Goal: Task Accomplishment & Management: Complete application form

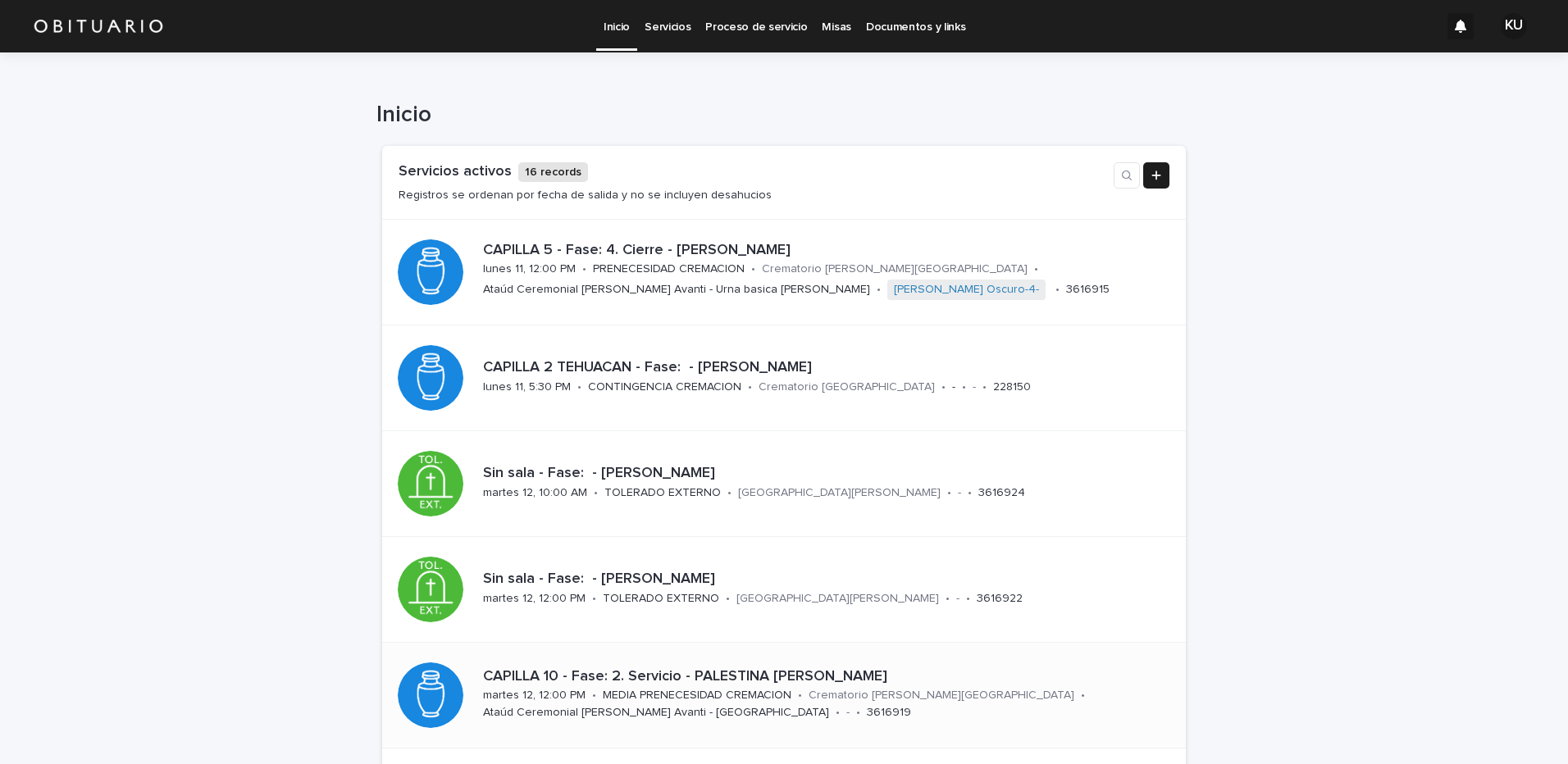
click at [660, 674] on p "CAPILLA 10 - Fase: 2. Servicio - PALESTINA [PERSON_NAME]" at bounding box center [824, 677] width 683 height 18
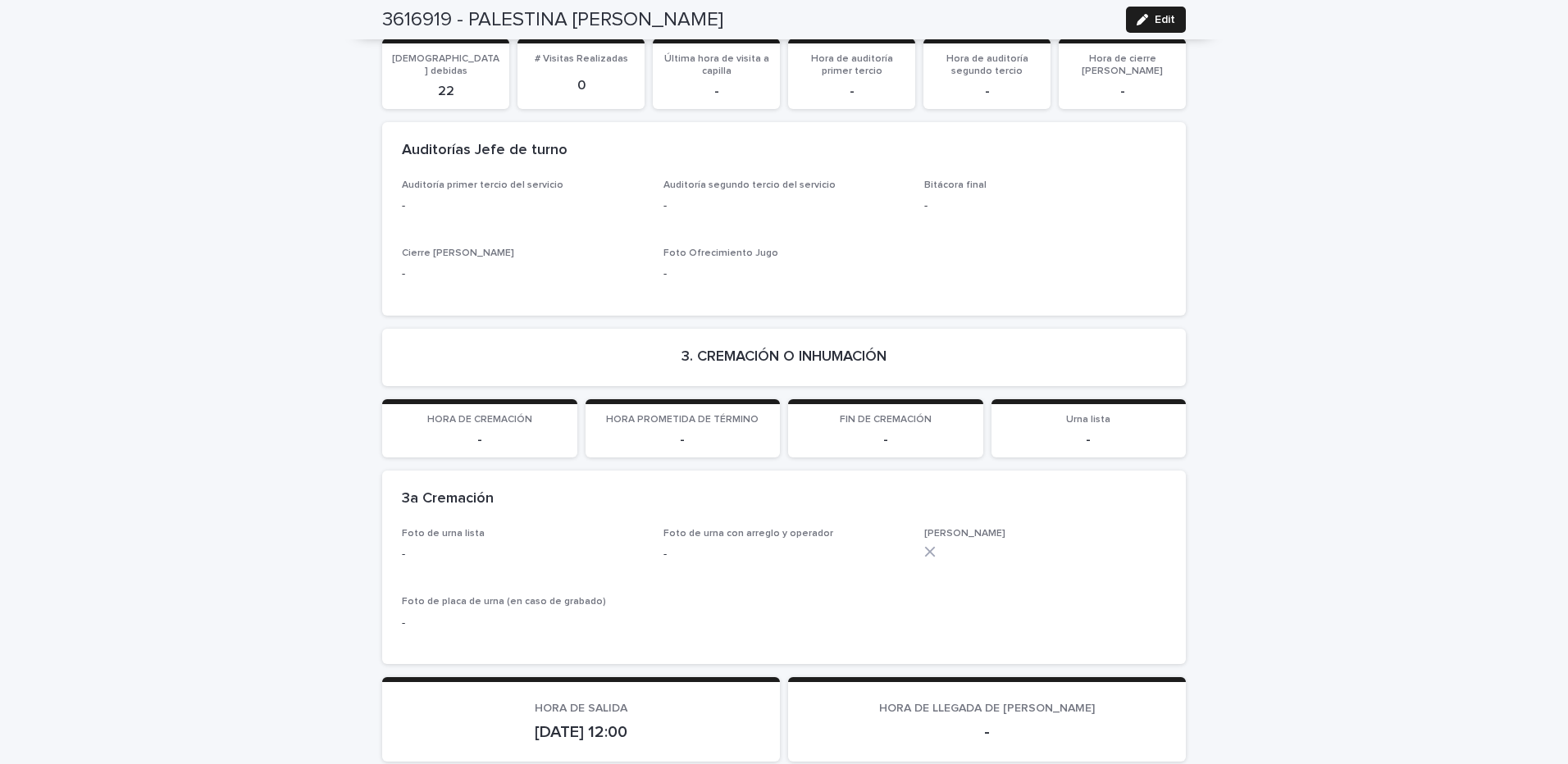
scroll to position [3467, 0]
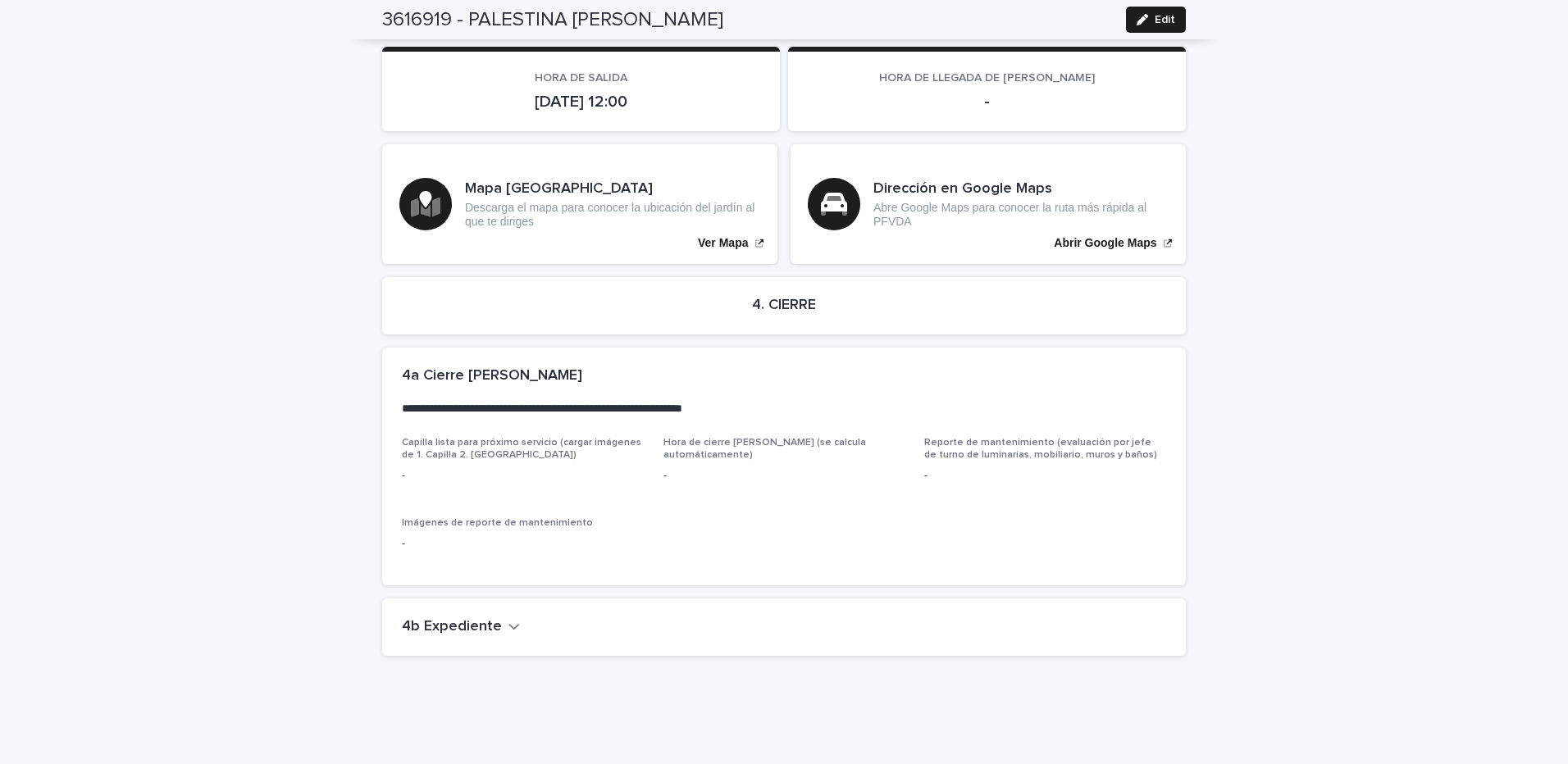
click at [508, 619] on icon "button" at bounding box center [513, 626] width 11 height 15
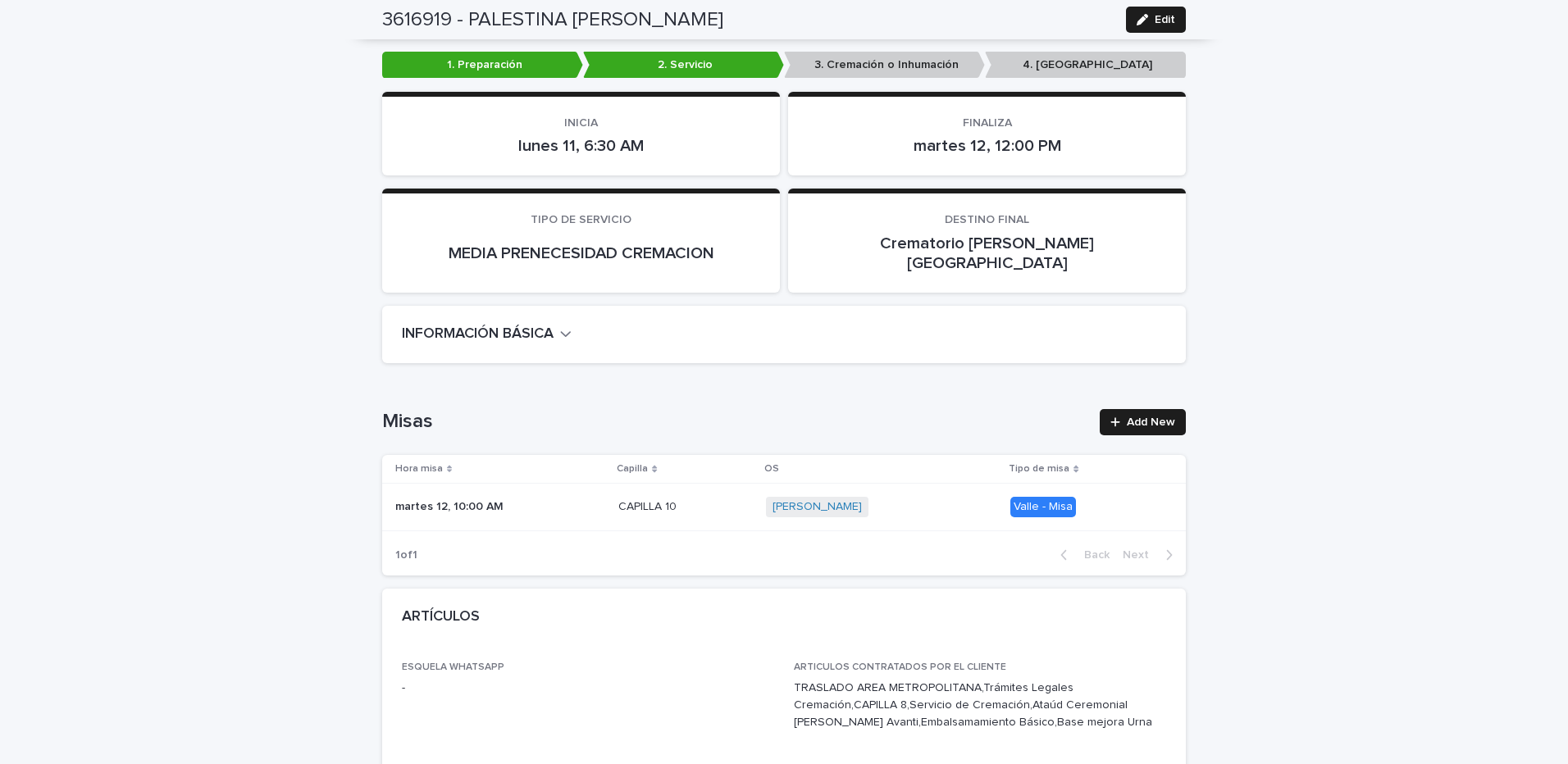
scroll to position [202, 0]
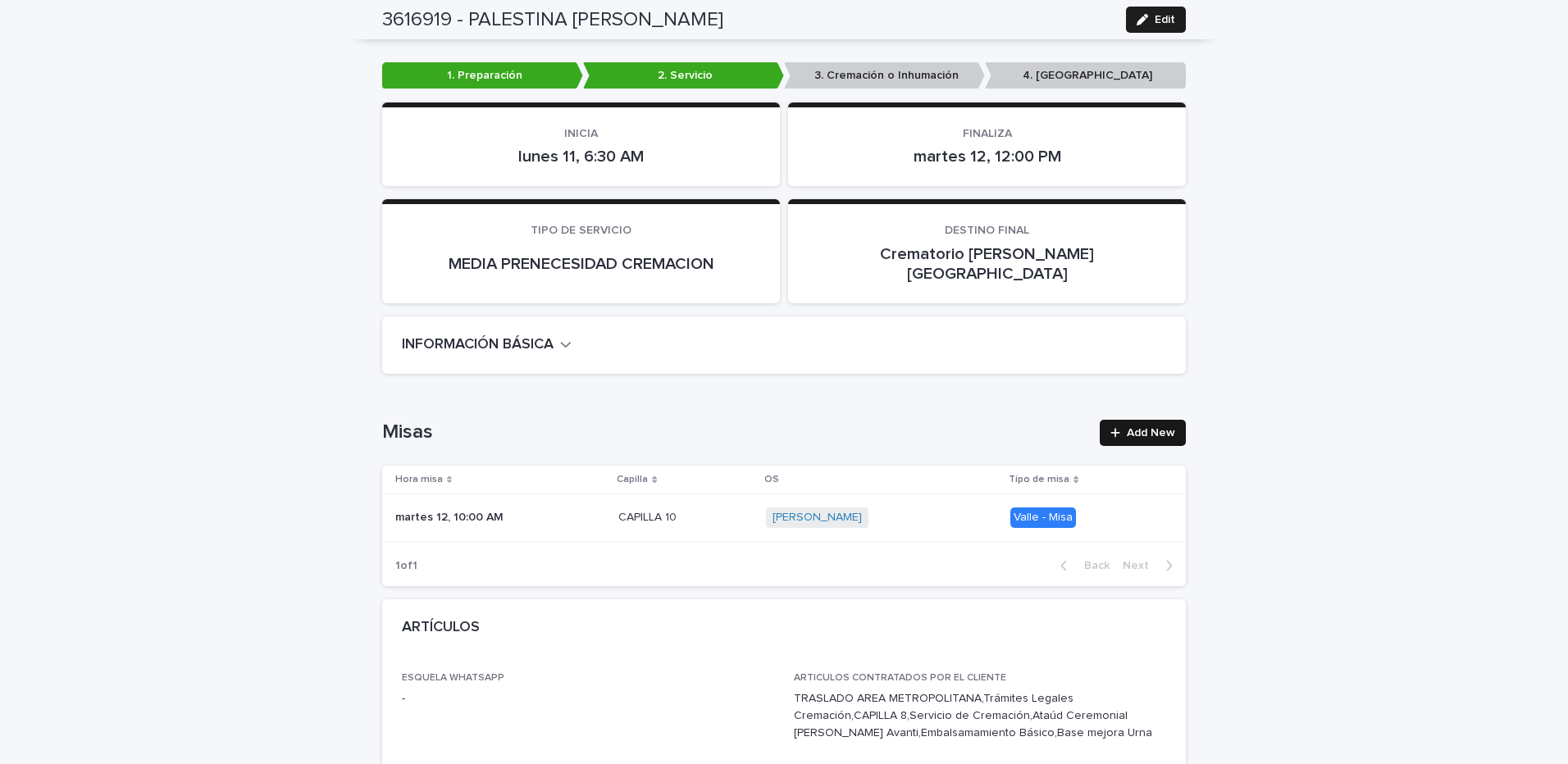
click at [1119, 419] on link "Add New" at bounding box center [1142, 432] width 86 height 26
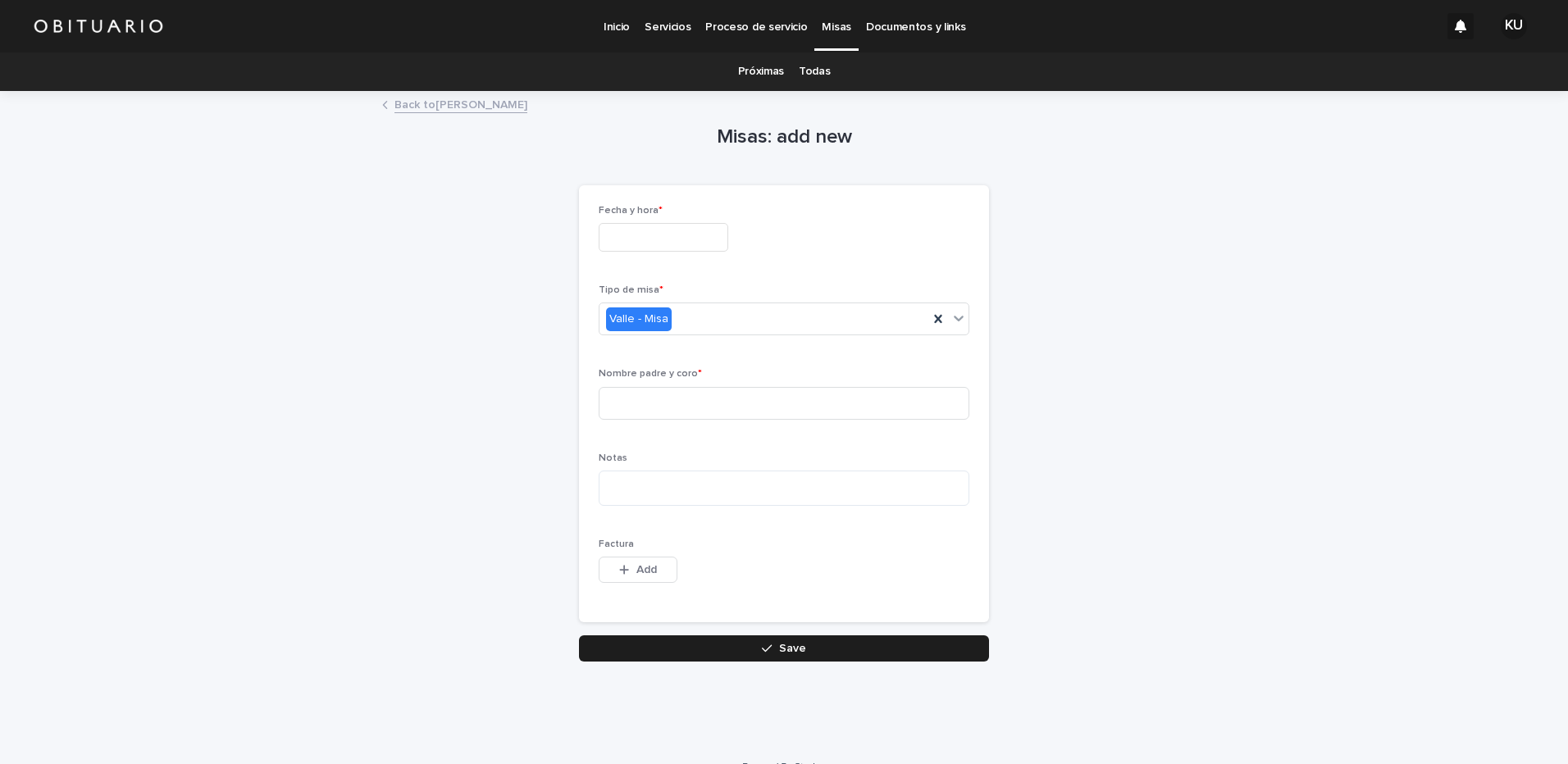
click at [719, 231] on input "text" at bounding box center [663, 237] width 129 height 28
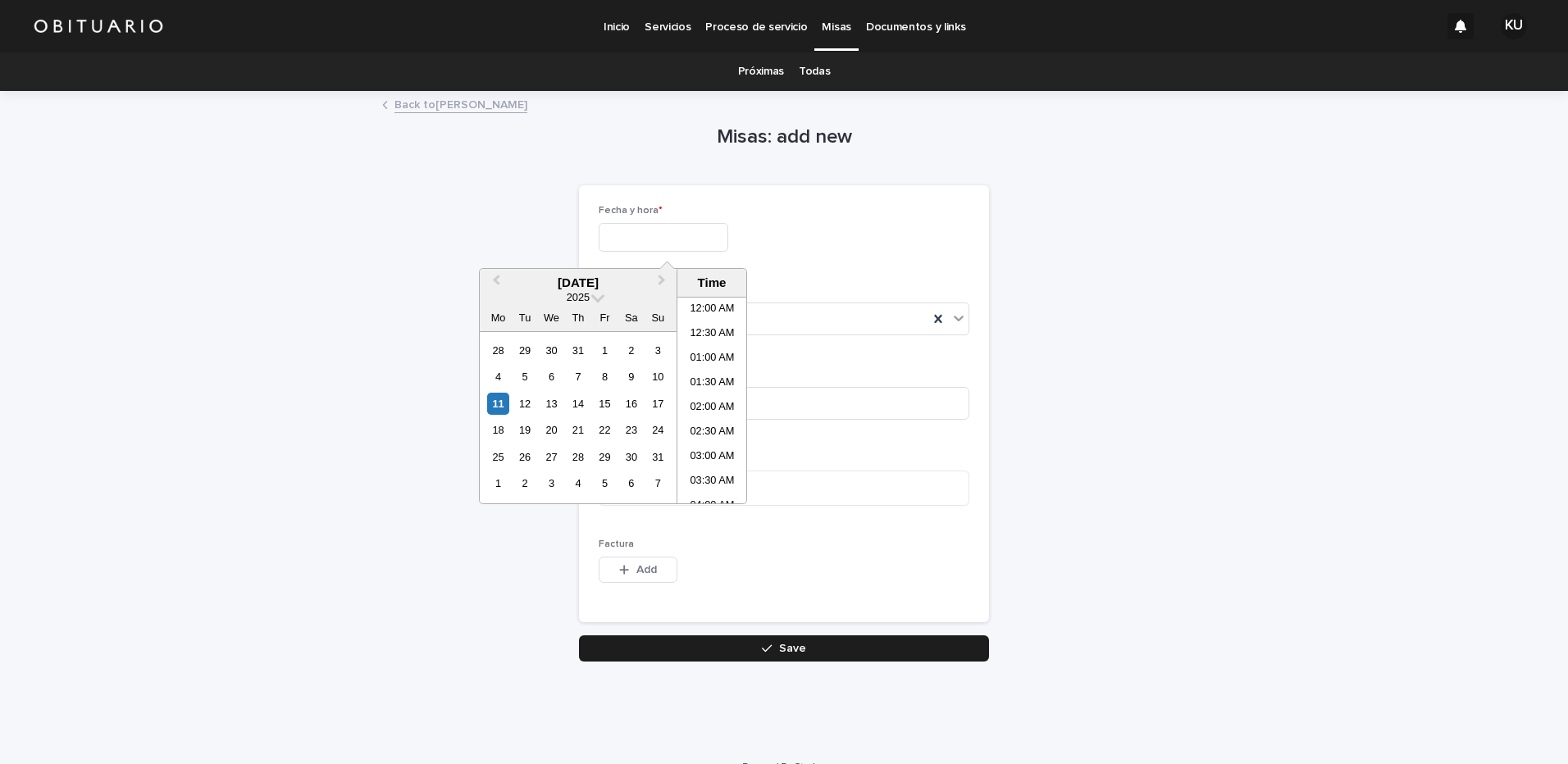
scroll to position [893, 0]
click at [706, 419] on li "08:30 PM" at bounding box center [712, 425] width 70 height 25
type input "**********"
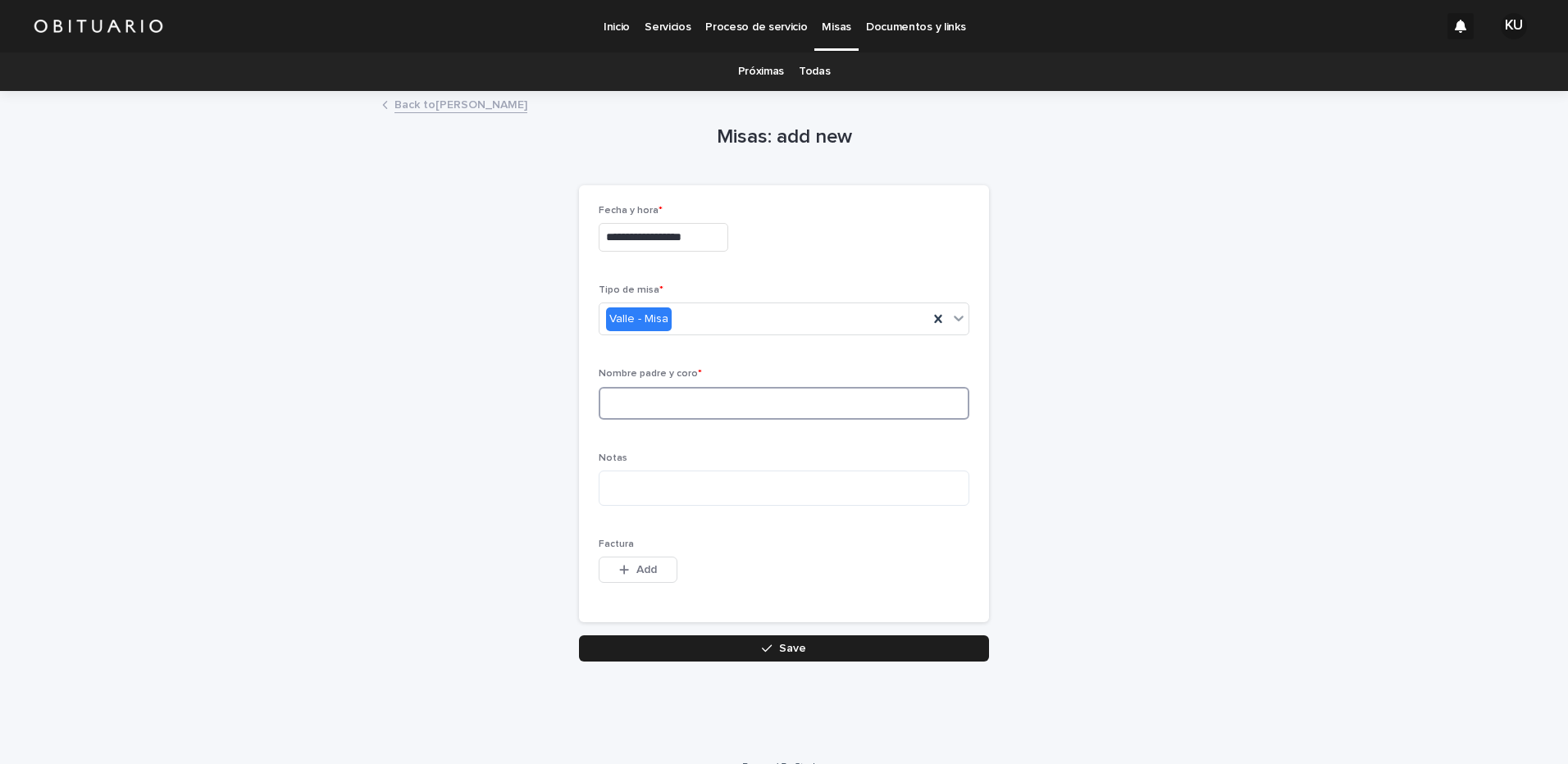
click at [698, 396] on input at bounding box center [784, 403] width 370 height 33
type input "**********"
click at [667, 501] on textarea at bounding box center [784, 488] width 370 height 35
type textarea "*"
click at [713, 651] on button "Save" at bounding box center [784, 649] width 410 height 26
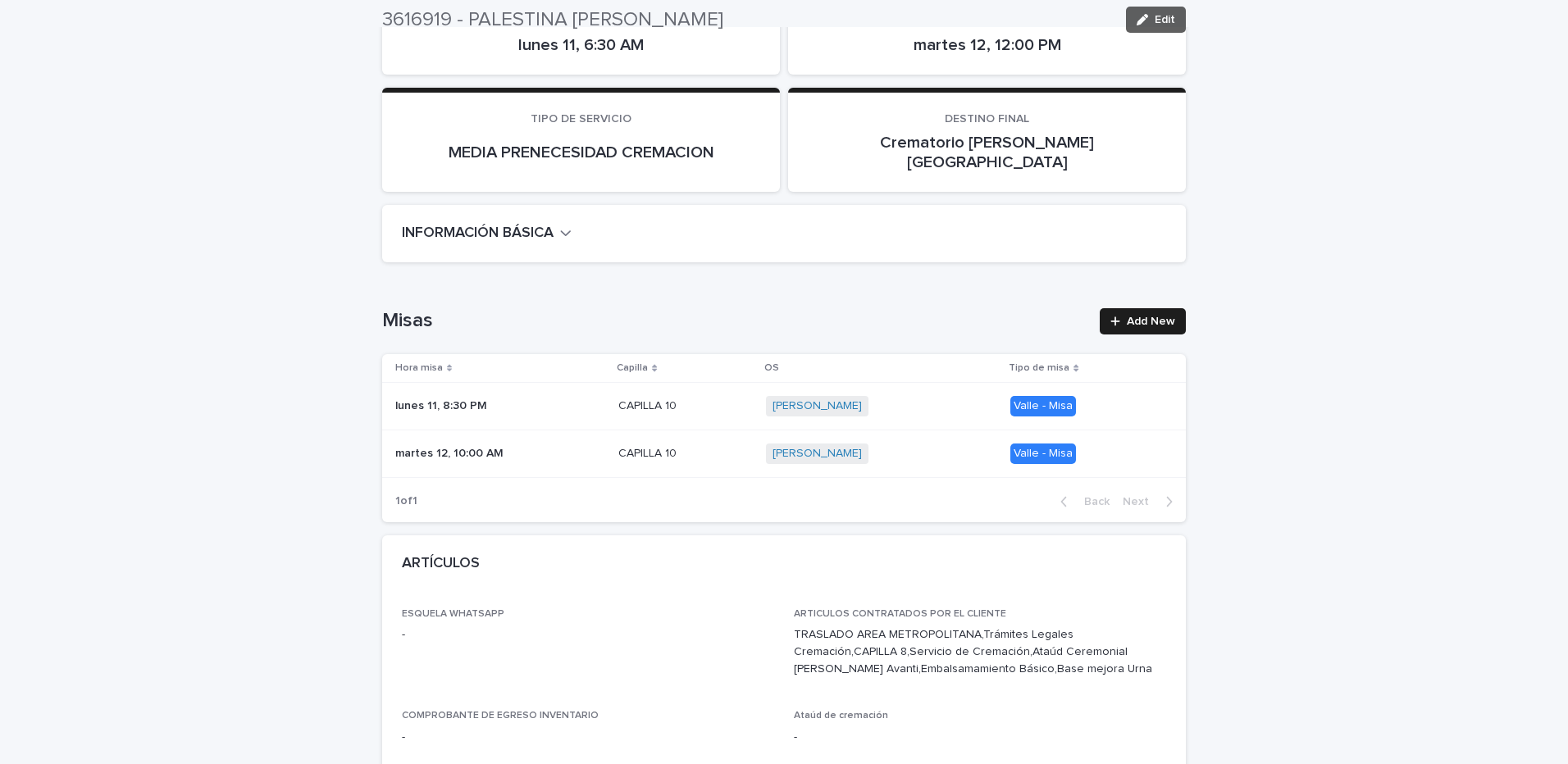
scroll to position [319, 0]
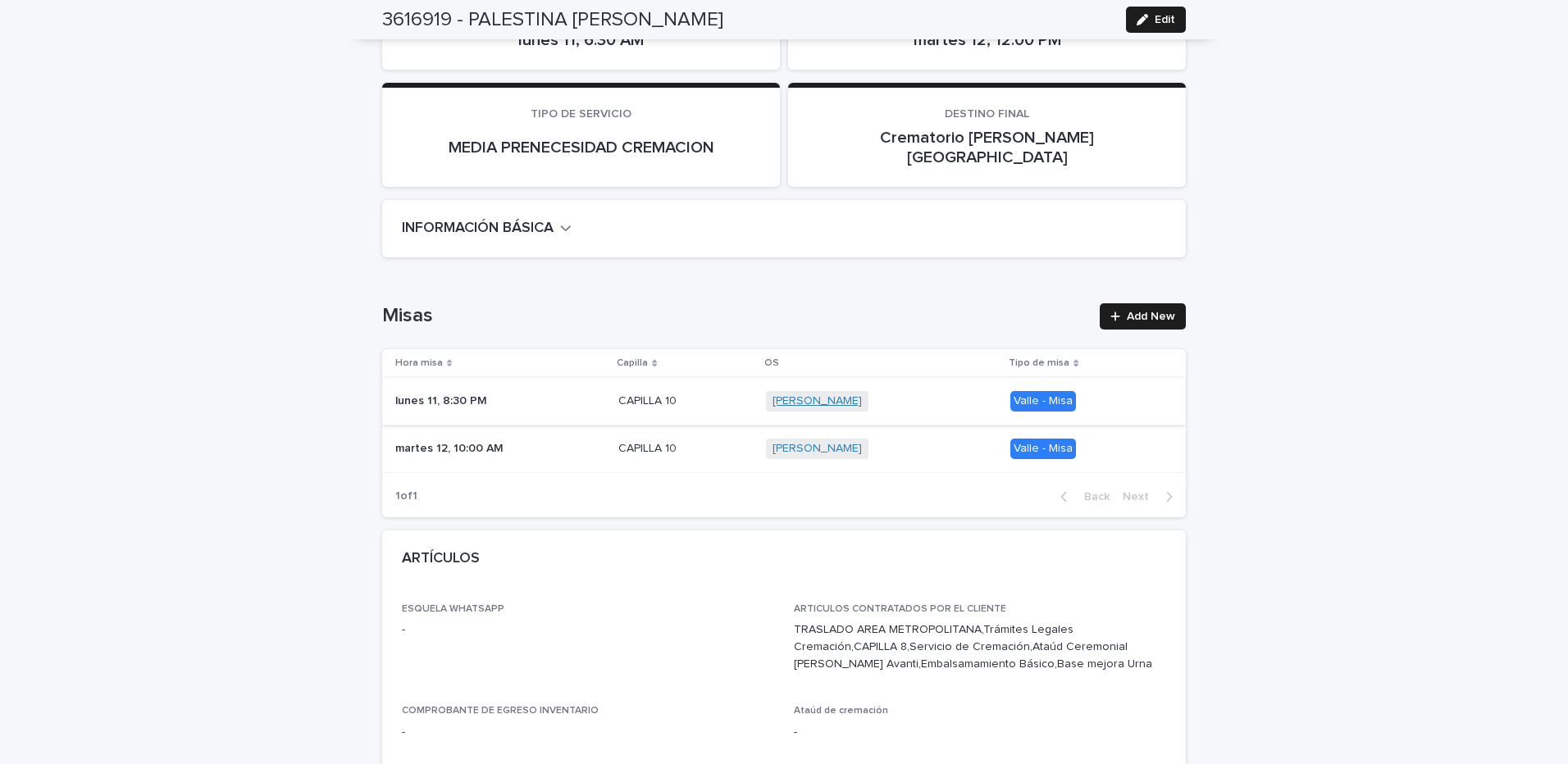
click at [862, 394] on link "[PERSON_NAME]" at bounding box center [818, 401] width 90 height 14
